Goal: Task Accomplishment & Management: Use online tool/utility

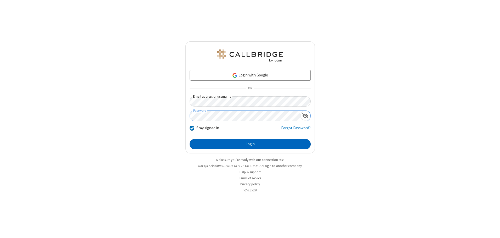
click at [250, 144] on button "Login" at bounding box center [249, 144] width 121 height 10
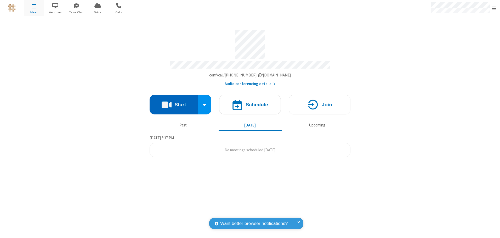
click at [174, 102] on button "Start" at bounding box center [173, 105] width 48 height 20
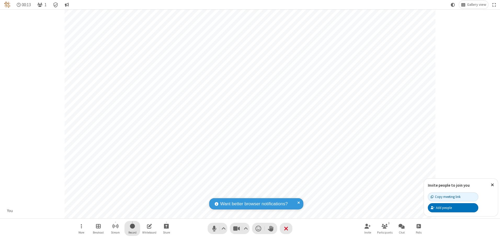
click at [132, 228] on span "Start recording" at bounding box center [132, 225] width 5 height 7
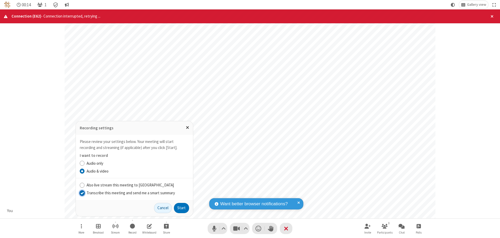
click at [82, 192] on input "Transcribe this meeting and send me a smart summary" at bounding box center [82, 192] width 5 height 5
click at [137, 171] on label "Audio & video" at bounding box center [137, 171] width 102 height 6
click at [85, 171] on input "Audio & video" at bounding box center [82, 170] width 5 height 5
click at [181, 207] on button "Start" at bounding box center [181, 208] width 15 height 10
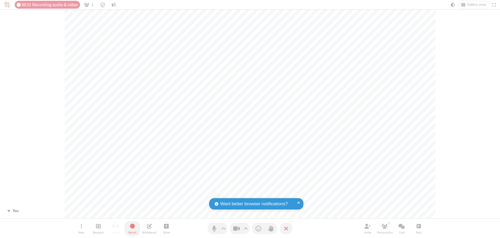
click at [132, 228] on span "Stop recording" at bounding box center [132, 225] width 6 height 7
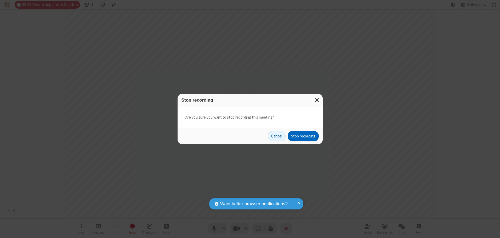
click at [303, 136] on button "Stop recording" at bounding box center [302, 136] width 31 height 10
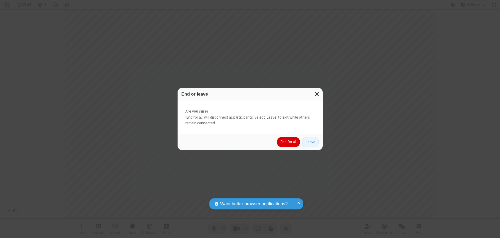
click at [288, 142] on button "End for all" at bounding box center [288, 142] width 23 height 10
